Goal: Task Accomplishment & Management: Complete application form

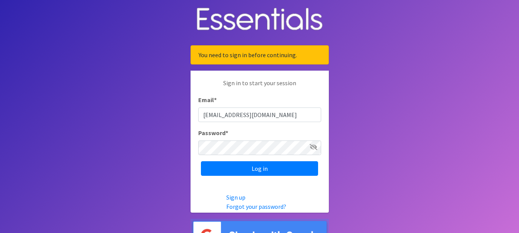
type input "[EMAIL_ADDRESS][DOMAIN_NAME]"
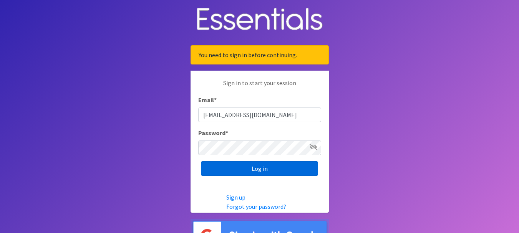
click at [252, 167] on input "Log in" at bounding box center [259, 168] width 117 height 15
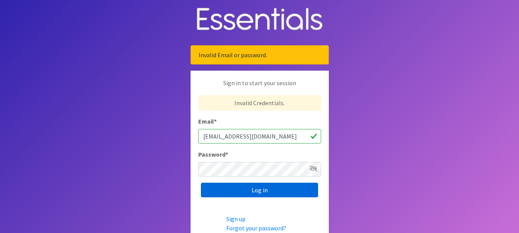
click at [254, 191] on input "Log in" at bounding box center [259, 190] width 117 height 15
click at [251, 191] on input "Log in" at bounding box center [259, 190] width 117 height 15
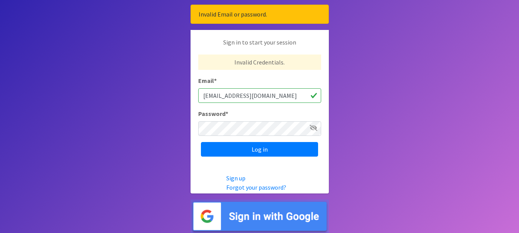
scroll to position [40, 0]
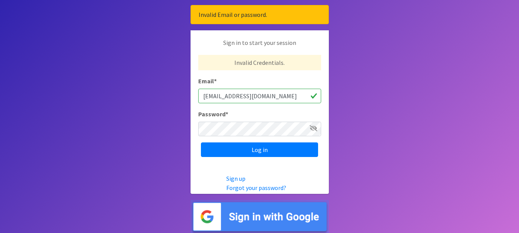
click at [285, 98] on input "[EMAIL_ADDRESS][DOMAIN_NAME]" at bounding box center [259, 96] width 123 height 15
type input "estangle@athenslibrary.org"
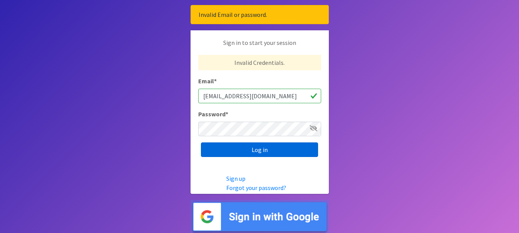
click at [256, 148] on input "Log in" at bounding box center [259, 150] width 117 height 15
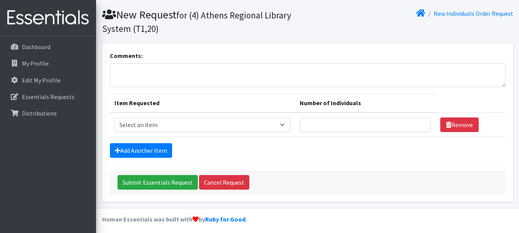
scroll to position [45, 0]
click at [287, 124] on select "Select an item A: Babies - Size 0 (Preemie) A: Babies - Size 01 (newborn) A: Ba…" at bounding box center [203, 124] width 176 height 15
select select "5611"
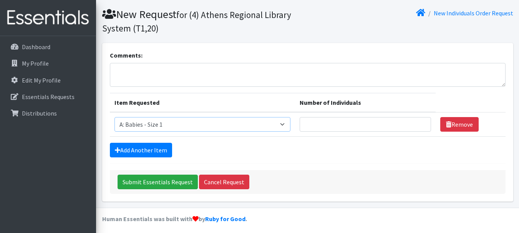
click at [115, 117] on select "Select an item A: Babies - Size 0 (Preemie) A: Babies - Size 01 (newborn) A: Ba…" at bounding box center [203, 124] width 176 height 15
type input "1"
click at [420, 124] on input "1" at bounding box center [366, 124] width 132 height 15
click at [135, 150] on link "Add Another Item" at bounding box center [141, 150] width 62 height 15
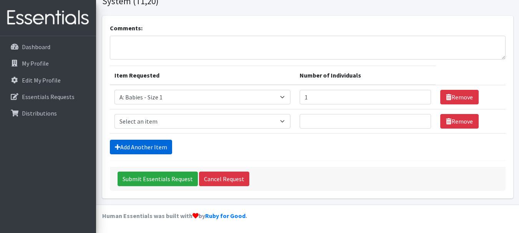
scroll to position [73, 0]
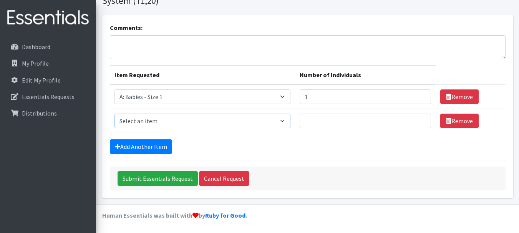
click at [188, 118] on select "Select an item A: Babies - Size 0 (Preemie) A: Babies - Size 01 (newborn) A: Ba…" at bounding box center [203, 121] width 176 height 15
select select "5612"
click at [115, 114] on select "Select an item A: Babies - Size 0 (Preemie) A: Babies - Size 01 (newborn) A: Ba…" at bounding box center [203, 121] width 176 height 15
type input "1"
click at [422, 120] on input "1" at bounding box center [366, 121] width 132 height 15
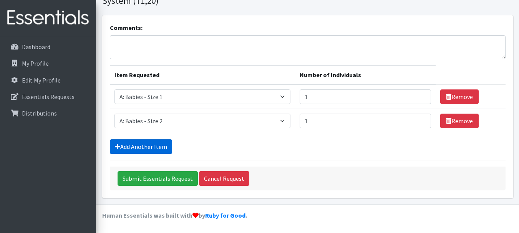
click at [141, 149] on link "Add Another Item" at bounding box center [141, 147] width 62 height 15
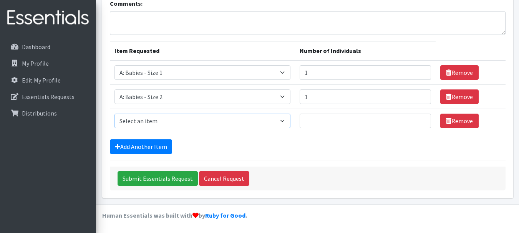
click at [161, 124] on select "Select an item A: Babies - Size 0 (Preemie) A: Babies - Size 01 (newborn) A: Ba…" at bounding box center [203, 121] width 176 height 15
select select "5613"
click at [115, 114] on select "Select an item A: Babies - Size 0 (Preemie) A: Babies - Size 01 (newborn) A: Ba…" at bounding box center [203, 121] width 176 height 15
click at [420, 119] on input "1" at bounding box center [366, 121] width 132 height 15
type input "2"
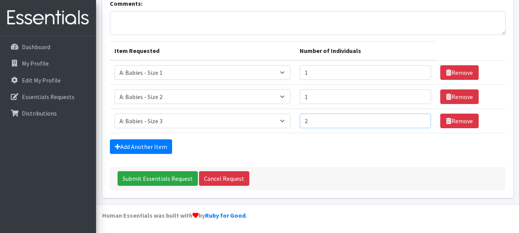
click at [420, 119] on input "2" at bounding box center [366, 121] width 132 height 15
click at [136, 147] on link "Add Another Item" at bounding box center [141, 147] width 62 height 15
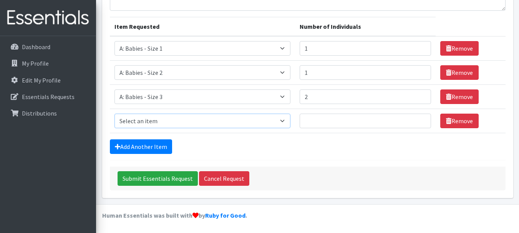
click at [148, 118] on select "Select an item A: Babies - Size 0 (Preemie) A: Babies - Size 01 (newborn) A: Ba…" at bounding box center [203, 121] width 176 height 15
select select "5614"
click at [115, 114] on select "Select an item A: Babies - Size 0 (Preemie) A: Babies - Size 01 (newborn) A: Ba…" at bounding box center [203, 121] width 176 height 15
click at [420, 120] on input "1" at bounding box center [366, 121] width 132 height 15
type input "2"
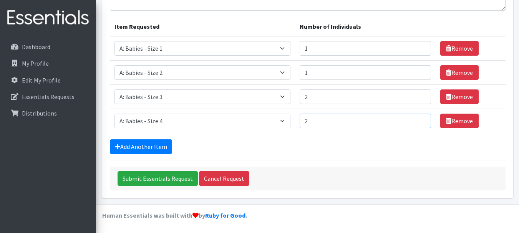
click at [420, 120] on input "2" at bounding box center [366, 121] width 132 height 15
click at [139, 145] on link "Add Another Item" at bounding box center [141, 147] width 62 height 15
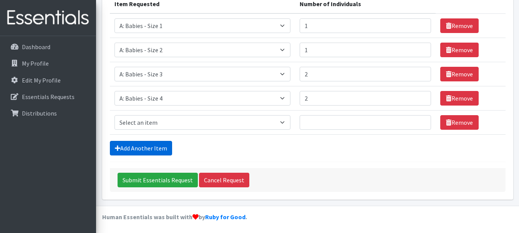
scroll to position [146, 0]
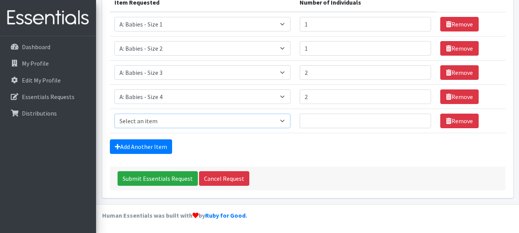
click at [153, 122] on select "Select an item A: Babies - Size 0 (Preemie) A: Babies - Size 01 (newborn) A: Ba…" at bounding box center [203, 121] width 176 height 15
select select "5616"
click at [115, 114] on select "Select an item A: Babies - Size 0 (Preemie) A: Babies - Size 01 (newborn) A: Ba…" at bounding box center [203, 121] width 176 height 15
click at [420, 120] on input "1" at bounding box center [366, 121] width 132 height 15
type input "2"
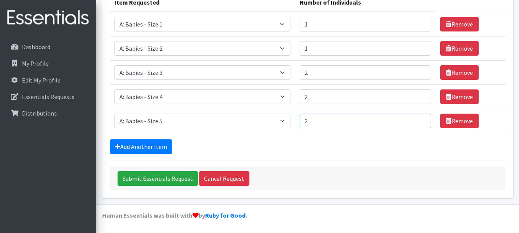
click at [420, 120] on input "2" at bounding box center [366, 121] width 132 height 15
click at [138, 149] on link "Add Another Item" at bounding box center [141, 147] width 62 height 15
click at [158, 119] on select "Select an item A: Babies - Size 0 (Preemie) A: Babies - Size 01 (newborn) A: Ba…" at bounding box center [203, 121] width 176 height 15
select select "5617"
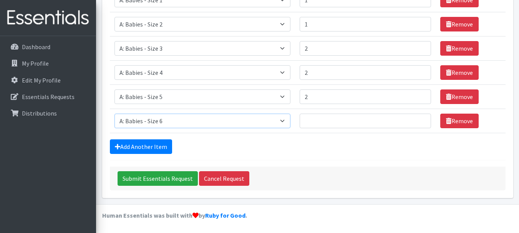
click at [115, 114] on select "Select an item A: Babies - Size 0 (Preemie) A: Babies - Size 01 (newborn) A: Ba…" at bounding box center [203, 121] width 176 height 15
type input "1"
click at [419, 120] on input "1" at bounding box center [366, 121] width 132 height 15
click at [143, 149] on link "Add Another Item" at bounding box center [141, 147] width 62 height 15
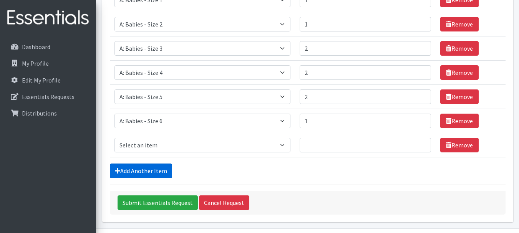
scroll to position [194, 0]
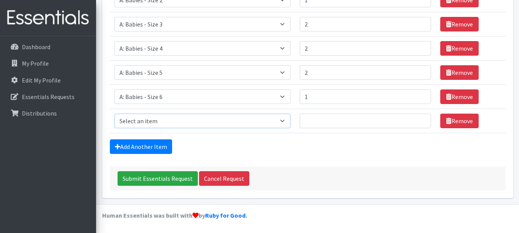
click at [167, 123] on select "Select an item A: Babies - Size 0 (Preemie) A: Babies - Size 01 (newborn) A: Ba…" at bounding box center [203, 121] width 176 height 15
select select "8888"
click at [115, 114] on select "Select an item A: Babies - Size 0 (Preemie) A: Babies - Size 01 (newborn) A: Ba…" at bounding box center [203, 121] width 176 height 15
click at [420, 119] on input "1" at bounding box center [366, 121] width 132 height 15
type input "2"
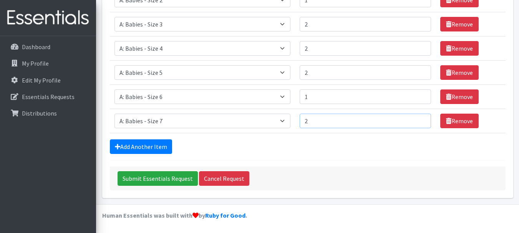
click at [420, 119] on input "2" at bounding box center [366, 121] width 132 height 15
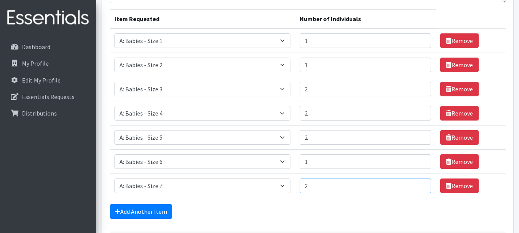
scroll to position [128, 0]
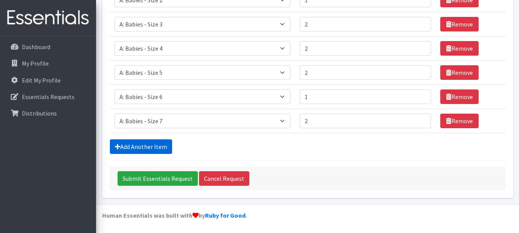
click at [146, 145] on link "Add Another Item" at bounding box center [141, 147] width 62 height 15
click at [159, 116] on select "Select an item A: Babies - Size 0 (Preemie) A: Babies - Size 01 (newborn) A: Ba…" at bounding box center [203, 121] width 176 height 15
select select "5597"
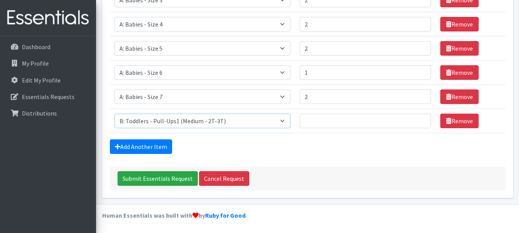
click at [115, 114] on select "Select an item A: Babies - Size 0 (Preemie) A: Babies - Size 01 (newborn) A: Ba…" at bounding box center [203, 121] width 176 height 15
click at [421, 119] on input "1" at bounding box center [366, 121] width 132 height 15
click at [421, 119] on input "2" at bounding box center [366, 121] width 132 height 15
click at [421, 119] on input "3" at bounding box center [366, 121] width 132 height 15
type input "4"
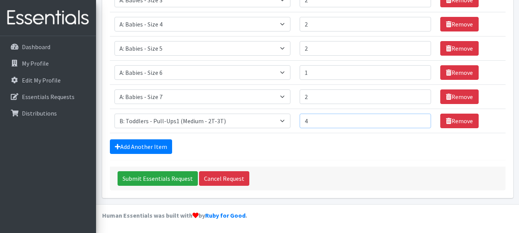
click at [421, 119] on input "4" at bounding box center [366, 121] width 132 height 15
click at [142, 144] on link "Add Another Item" at bounding box center [141, 147] width 62 height 15
click at [176, 119] on select "Select an item A: Babies - Size 0 (Preemie) A: Babies - Size 01 (newborn) A: Ba…" at bounding box center [203, 121] width 176 height 15
select select "5598"
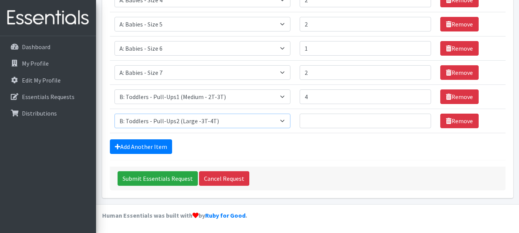
click at [115, 114] on select "Select an item A: Babies - Size 0 (Preemie) A: Babies - Size 01 (newborn) A: Ba…" at bounding box center [203, 121] width 176 height 15
drag, startPoint x: 182, startPoint y: 78, endPoint x: 362, endPoint y: 118, distance: 184.8
click at [362, 118] on tbody "Item Requested Select an item A: Babies - Size 0 (Preemie) A: Babies - Size 01 …" at bounding box center [308, 24] width 396 height 218
select select "5598"
click at [115, 65] on select "Select an item A: Babies - Size 0 (Preemie) A: Babies - Size 01 (newborn) A: Ba…" at bounding box center [203, 72] width 176 height 15
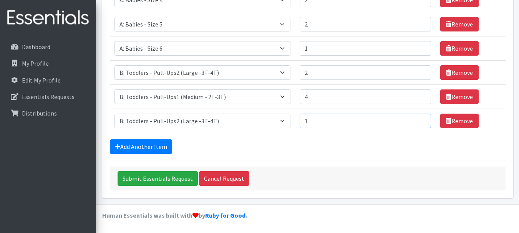
click at [422, 119] on input "1" at bounding box center [366, 121] width 132 height 15
click at [422, 119] on input "2" at bounding box center [366, 121] width 132 height 15
click at [422, 119] on input "3" at bounding box center [366, 121] width 132 height 15
click at [422, 119] on input "4" at bounding box center [366, 121] width 132 height 15
type input "5"
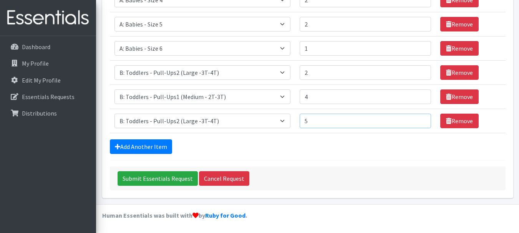
click at [422, 119] on input "5" at bounding box center [366, 121] width 132 height 15
click at [140, 147] on link "Add Another Item" at bounding box center [141, 147] width 62 height 15
click at [217, 120] on select "Select an item A: Babies - Size 0 (Preemie) A: Babies - Size 01 (newborn) A: Ba…" at bounding box center [203, 121] width 176 height 15
select select "5599"
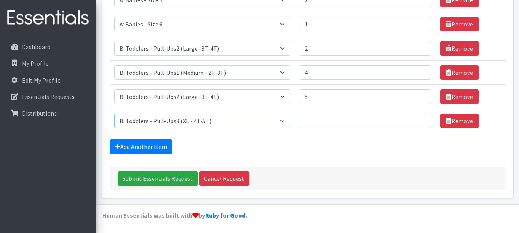
click at [115, 114] on select "Select an item A: Babies - Size 0 (Preemie) A: Babies - Size 01 (newborn) A: Ba…" at bounding box center [203, 121] width 176 height 15
click at [421, 120] on input "1" at bounding box center [366, 121] width 132 height 15
click at [421, 120] on input "2" at bounding box center [366, 121] width 132 height 15
click at [421, 120] on input "3" at bounding box center [366, 121] width 132 height 15
click at [421, 120] on input "4" at bounding box center [366, 121] width 132 height 15
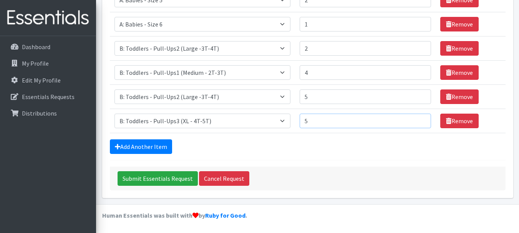
click at [421, 120] on input "5" at bounding box center [366, 121] width 132 height 15
type input "4"
click at [420, 124] on input "4" at bounding box center [366, 121] width 132 height 15
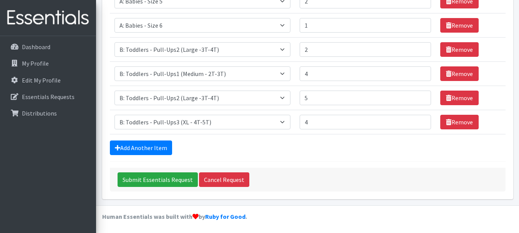
click at [279, 144] on div "Add Another Item" at bounding box center [308, 148] width 396 height 15
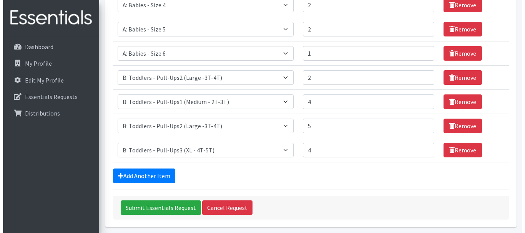
scroll to position [267, 0]
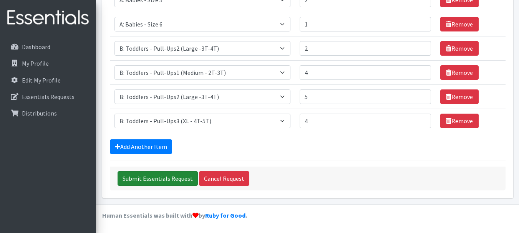
click at [155, 181] on input "Submit Essentials Request" at bounding box center [158, 178] width 80 height 15
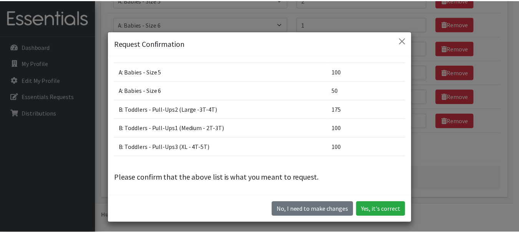
scroll to position [10, 0]
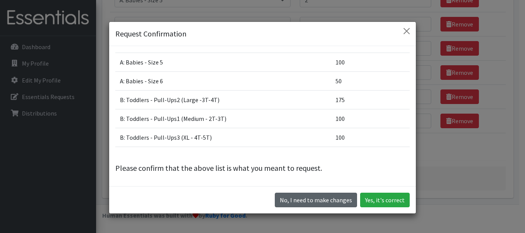
click at [310, 198] on button "No, I need to make changes" at bounding box center [316, 200] width 82 height 15
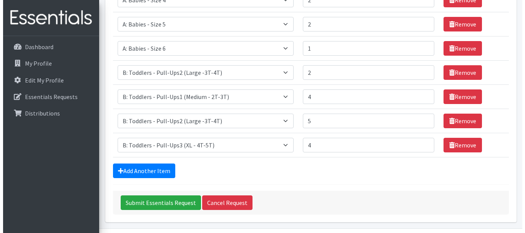
scroll to position [242, 0]
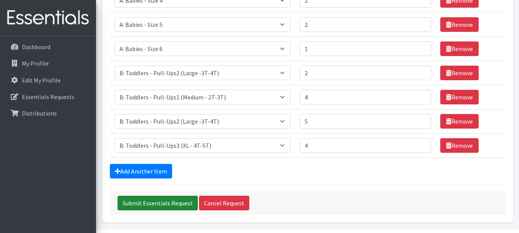
click at [161, 202] on input "Submit Essentials Request" at bounding box center [158, 203] width 80 height 15
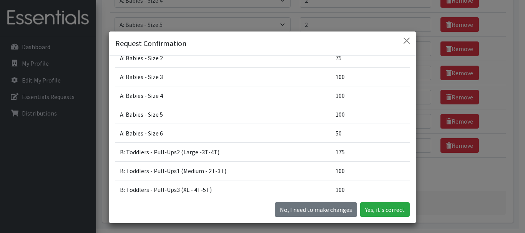
scroll to position [51, 0]
click at [294, 125] on td "A: Babies - Size 6" at bounding box center [223, 134] width 216 height 19
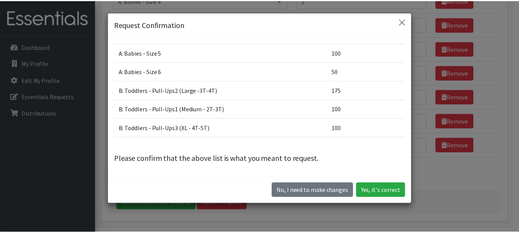
scroll to position [20, 0]
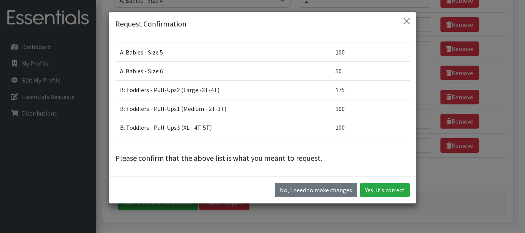
drag, startPoint x: 294, startPoint y: 125, endPoint x: 249, endPoint y: 187, distance: 76.0
click at [249, 187] on div "No, I need to make changes Yes, it's correct" at bounding box center [262, 189] width 307 height 27
click at [293, 186] on button "No, I need to make changes" at bounding box center [316, 190] width 82 height 15
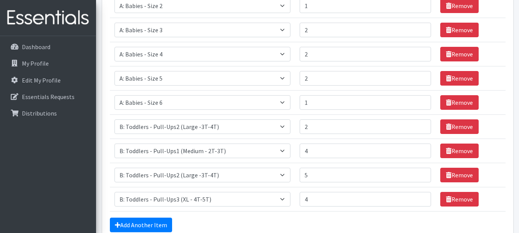
scroll to position [188, 0]
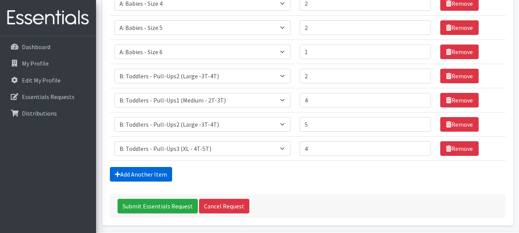
click at [144, 177] on link "Add Another Item" at bounding box center [141, 174] width 62 height 15
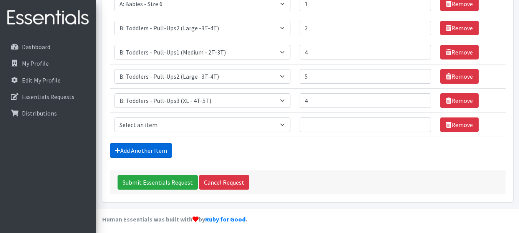
scroll to position [291, 0]
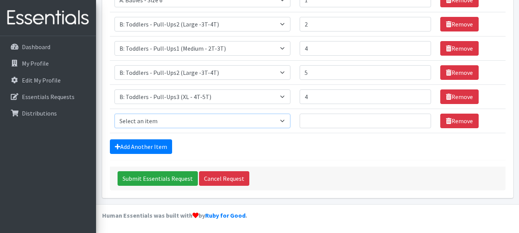
click at [157, 119] on select "Select an item A: Babies - Size 0 (Preemie) A: Babies - Size 01 (newborn) A: Ba…" at bounding box center [203, 121] width 176 height 15
select select "8888"
click at [115, 114] on select "Select an item A: Babies - Size 0 (Preemie) A: Babies - Size 01 (newborn) A: Ba…" at bounding box center [203, 121] width 176 height 15
type input "1"
click at [420, 118] on input "1" at bounding box center [366, 121] width 132 height 15
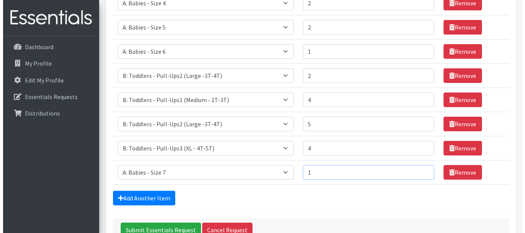
scroll to position [239, 0]
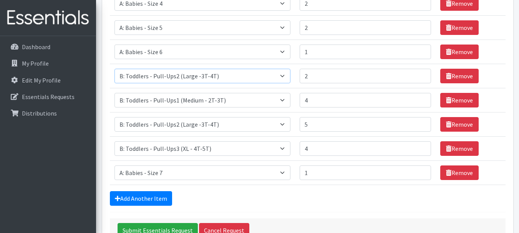
click at [214, 76] on select "Select an item A: Babies - Size 0 (Preemie) A: Babies - Size 01 (newborn) A: Ba…" at bounding box center [203, 76] width 176 height 15
select select "8888"
click at [115, 69] on select "Select an item A: Babies - Size 0 (Preemie) A: Babies - Size 01 (newborn) A: Ba…" at bounding box center [203, 76] width 176 height 15
click at [461, 173] on link "Remove" at bounding box center [459, 173] width 38 height 15
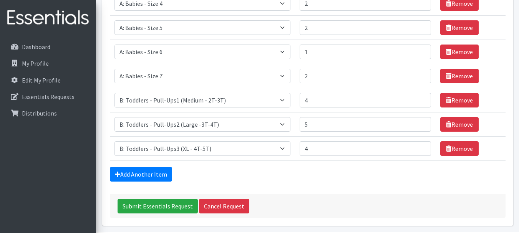
click at [266, 167] on div "Add Another Item" at bounding box center [308, 174] width 396 height 15
click at [154, 203] on input "Submit Essentials Request" at bounding box center [158, 206] width 80 height 15
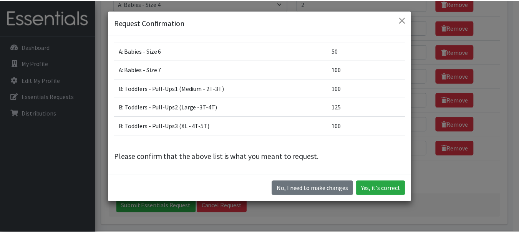
scroll to position [22, 0]
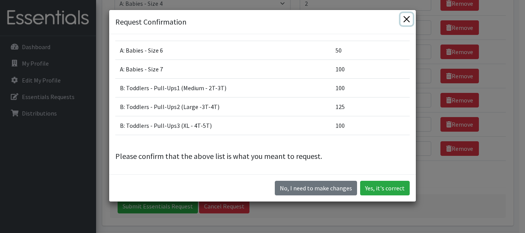
click at [403, 19] on button "Close" at bounding box center [406, 19] width 12 height 12
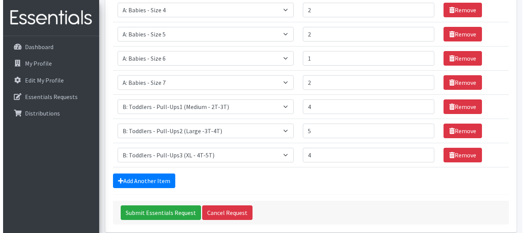
scroll to position [232, 0]
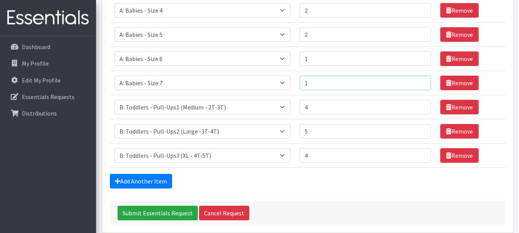
type input "1"
click at [419, 85] on input "1" at bounding box center [366, 83] width 132 height 15
drag, startPoint x: 229, startPoint y: 174, endPoint x: 201, endPoint y: 183, distance: 29.3
click at [201, 183] on div "Add Another Item" at bounding box center [308, 181] width 396 height 15
click at [160, 212] on input "Submit Essentials Request" at bounding box center [158, 213] width 80 height 15
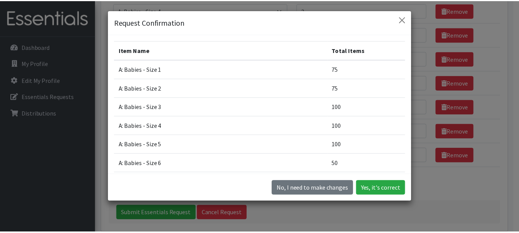
scroll to position [0, 0]
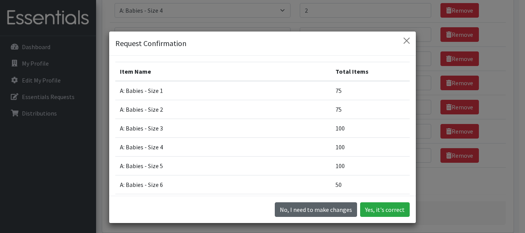
click at [299, 213] on button "No, I need to make changes" at bounding box center [316, 210] width 82 height 15
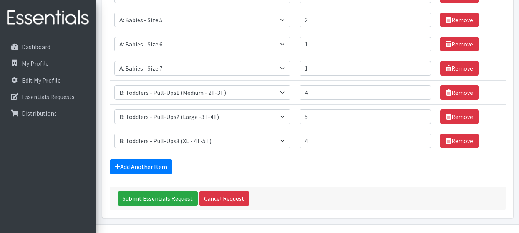
scroll to position [247, 0]
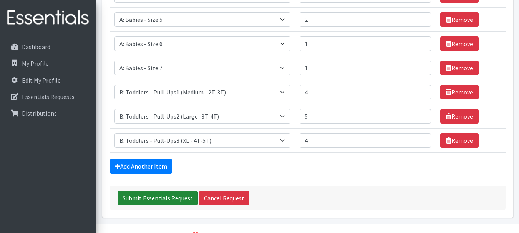
click at [157, 200] on input "Submit Essentials Request" at bounding box center [158, 198] width 80 height 15
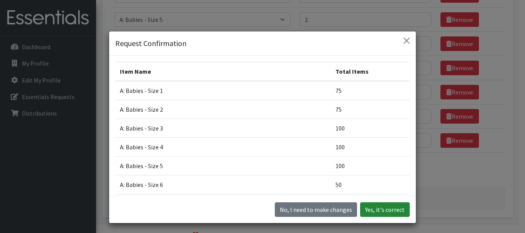
click at [389, 209] on button "Yes, it's correct" at bounding box center [385, 210] width 50 height 15
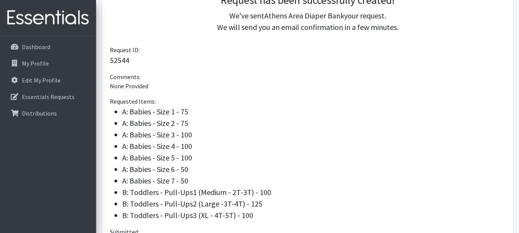
scroll to position [204, 0]
